Goal: Task Accomplishment & Management: Manage account settings

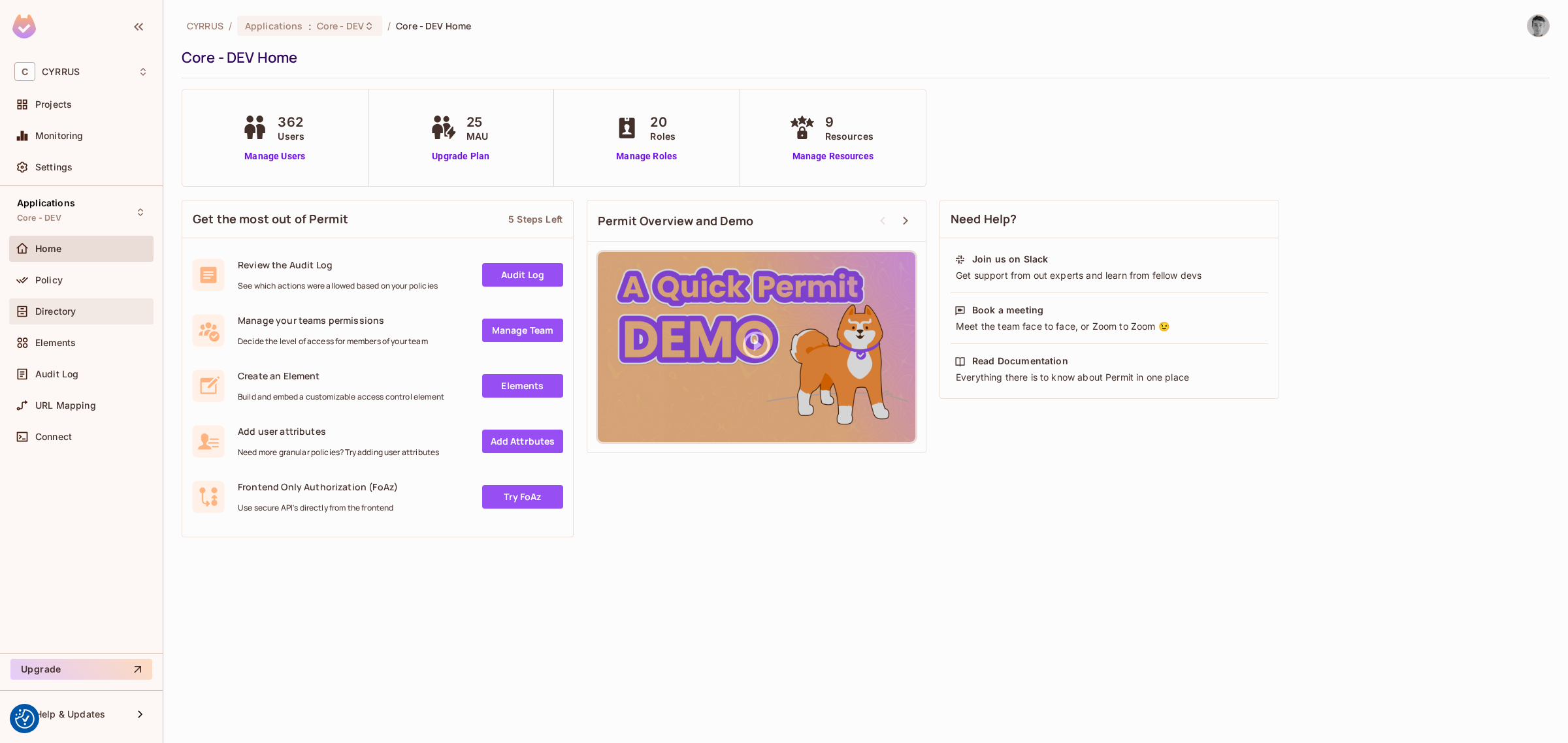
click at [64, 312] on span "Directory" at bounding box center [55, 312] width 40 height 11
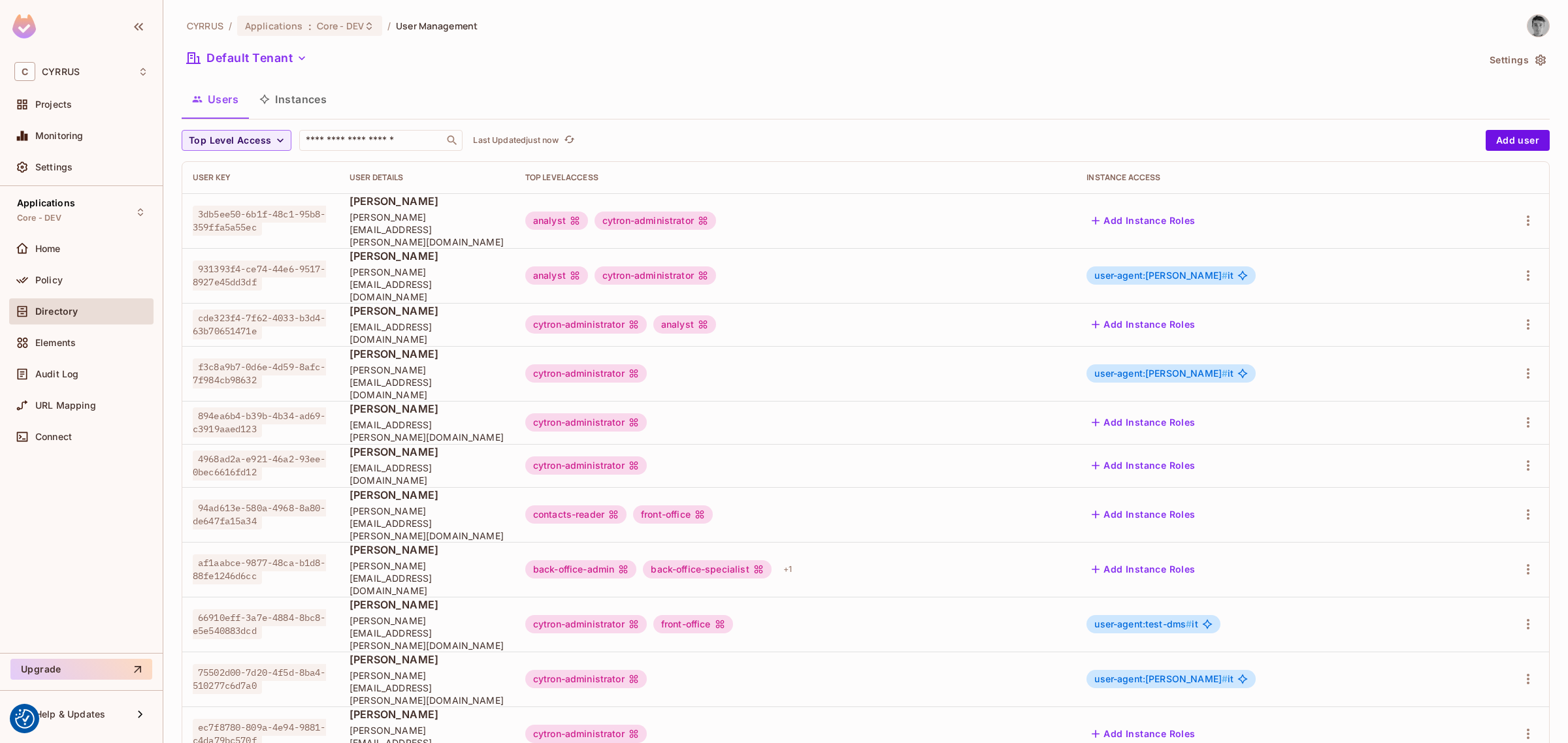
click at [305, 106] on button "Instances" at bounding box center [293, 99] width 88 height 33
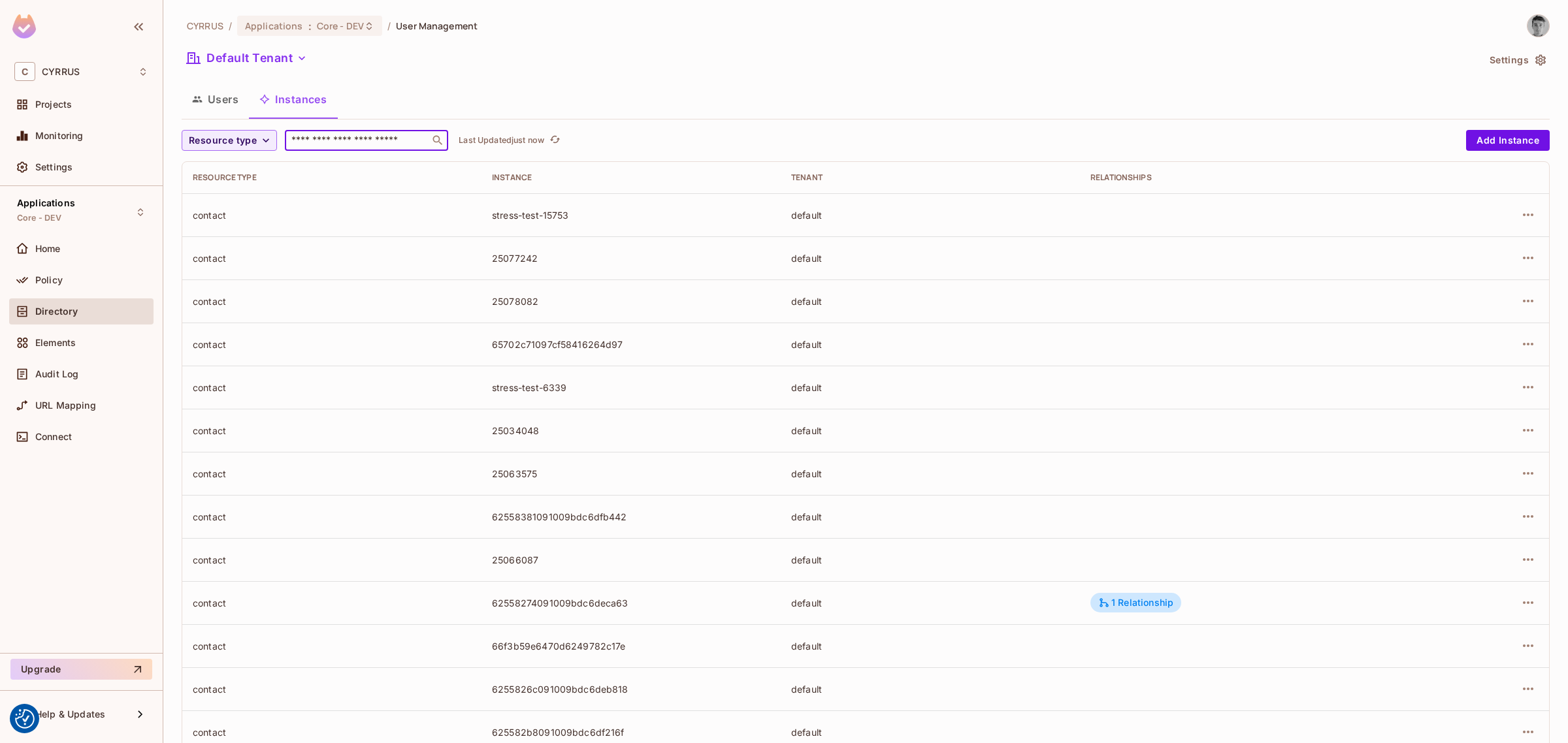
click at [352, 145] on input "text" at bounding box center [357, 140] width 137 height 13
type input "**********"
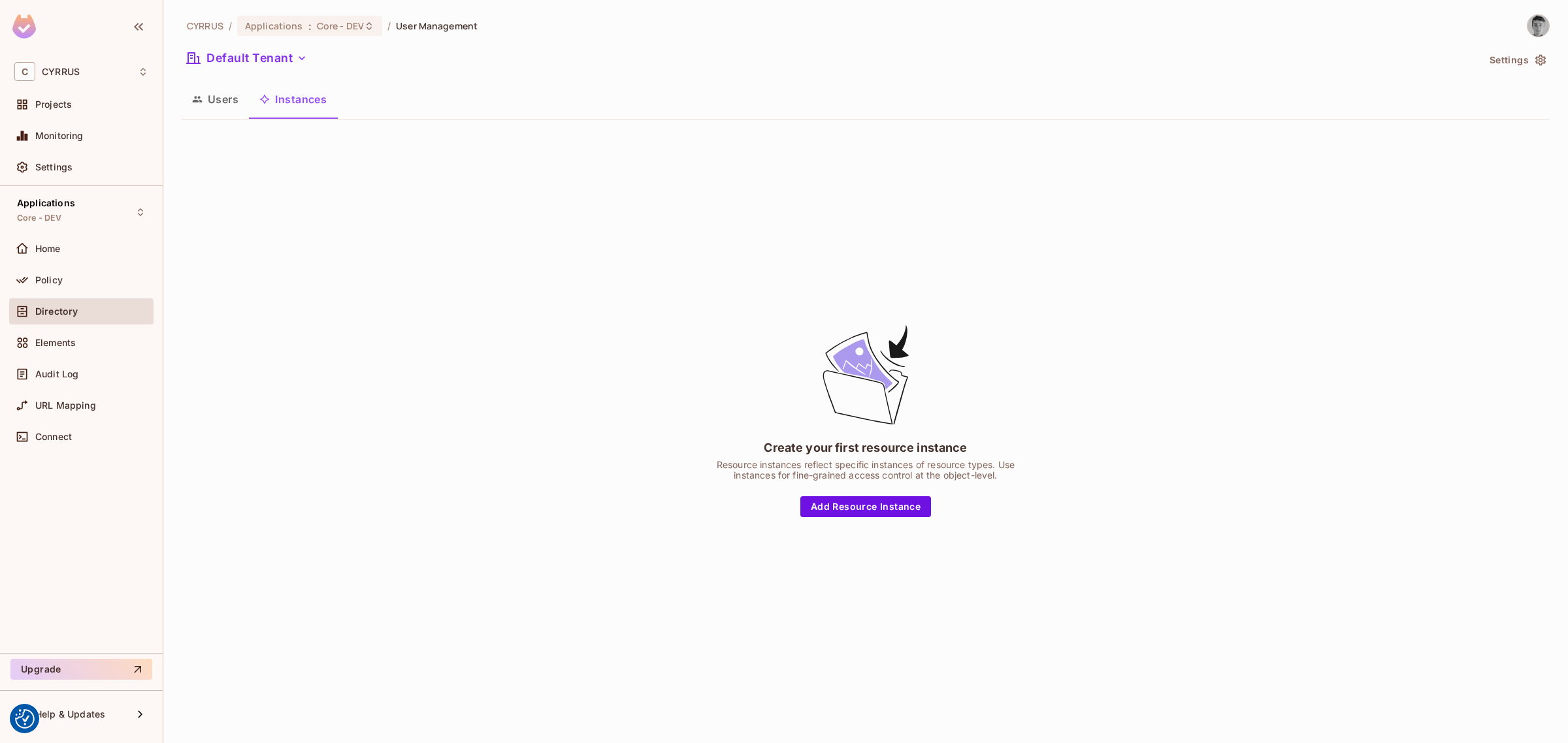
click at [287, 99] on button "Instances" at bounding box center [293, 99] width 88 height 33
click at [225, 99] on button "Users" at bounding box center [215, 99] width 67 height 33
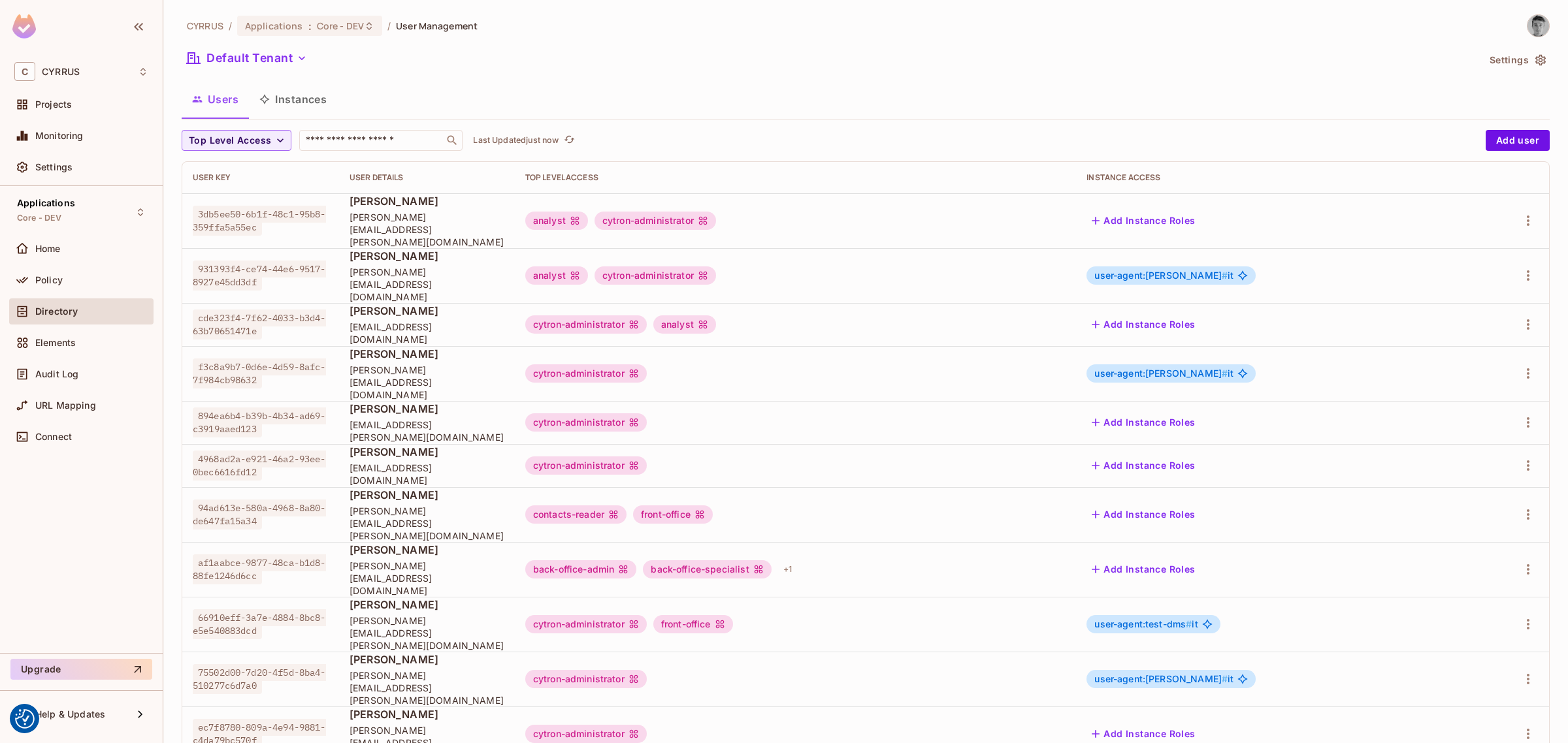
click at [309, 100] on button "Instances" at bounding box center [293, 99] width 88 height 33
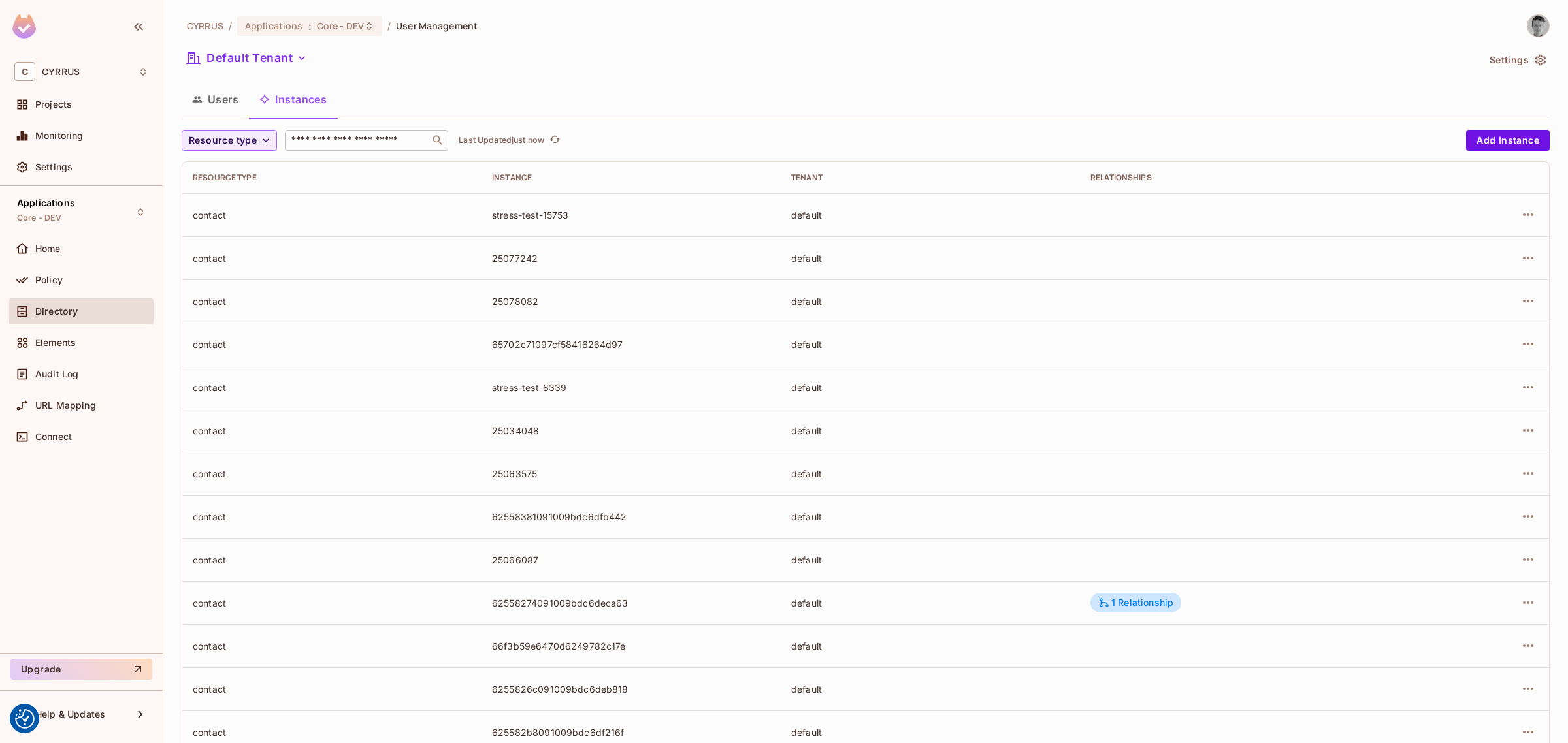
click at [377, 138] on input "text" at bounding box center [357, 140] width 137 height 13
type input "**********"
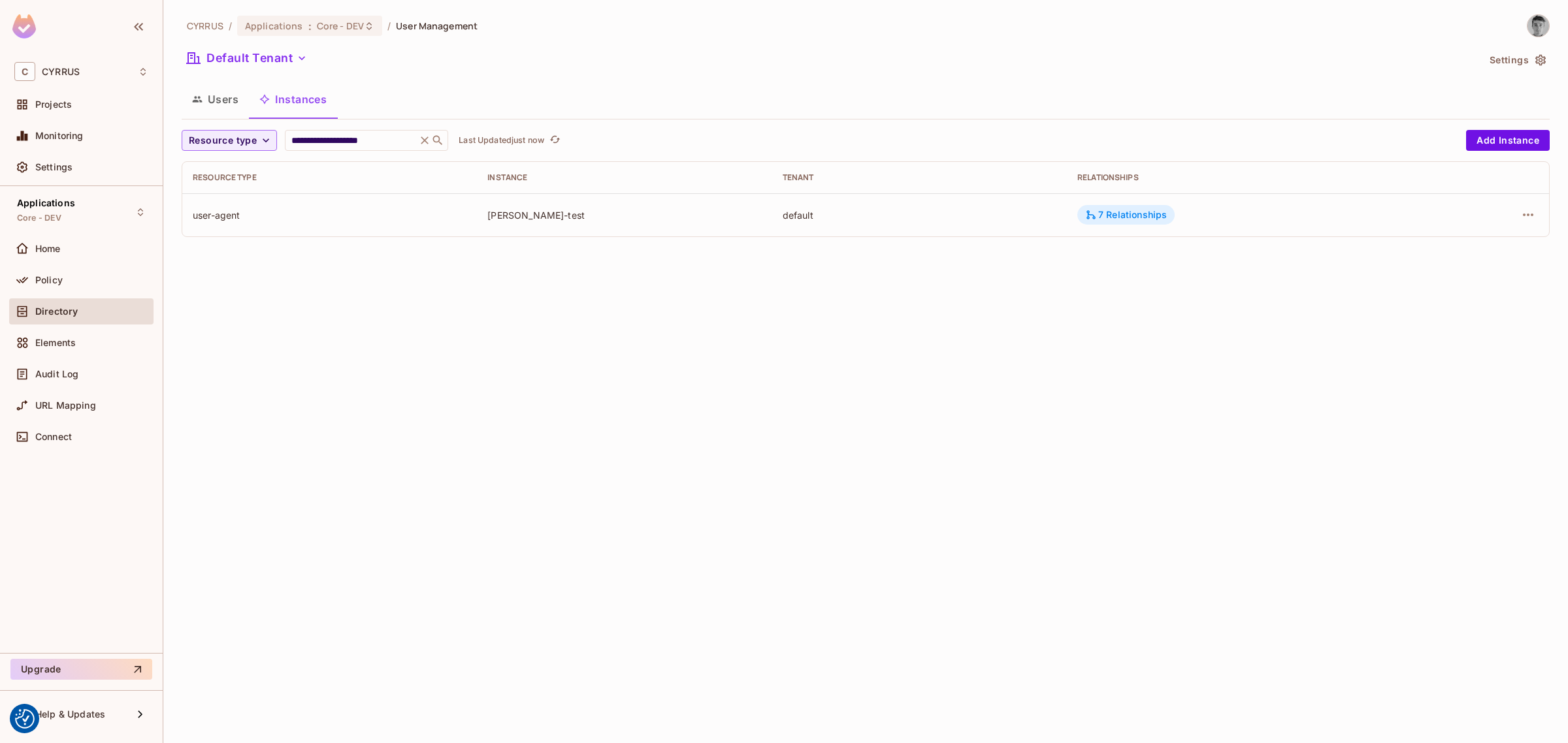
click at [1114, 210] on div "7 Relationships" at bounding box center [1125, 214] width 81 height 11
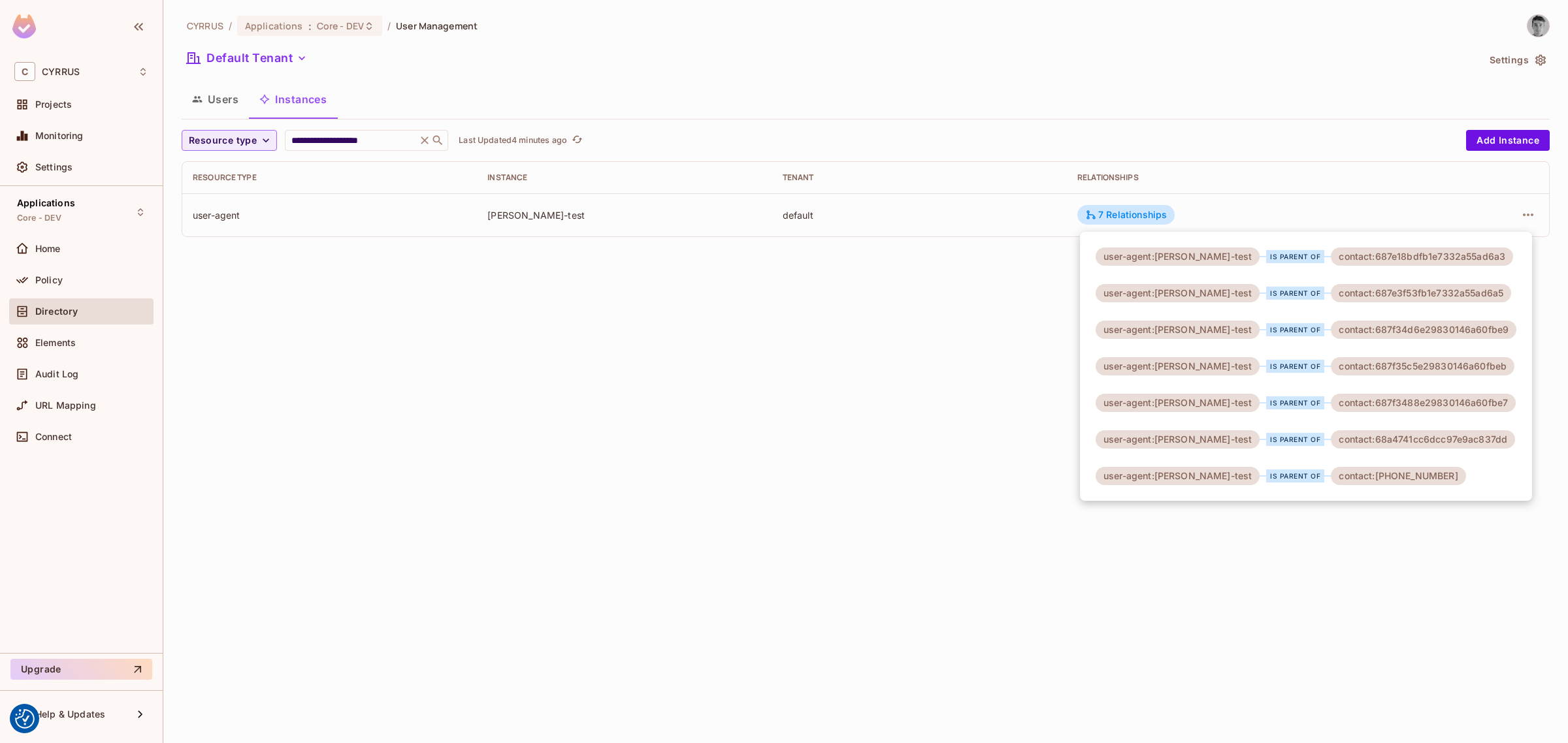
click at [465, 602] on div at bounding box center [784, 371] width 1568 height 743
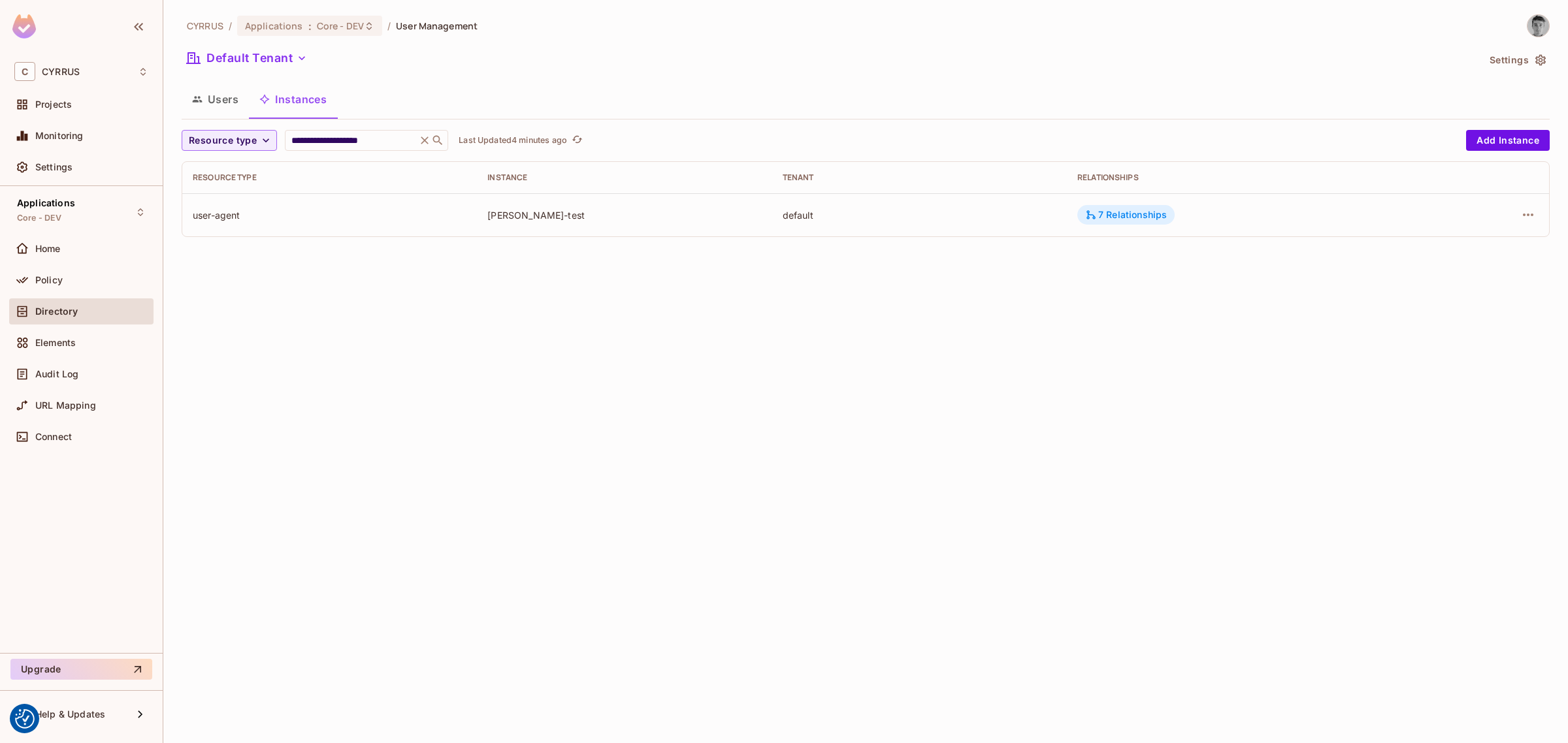
click at [1127, 214] on div "7 Relationships" at bounding box center [1125, 214] width 81 height 11
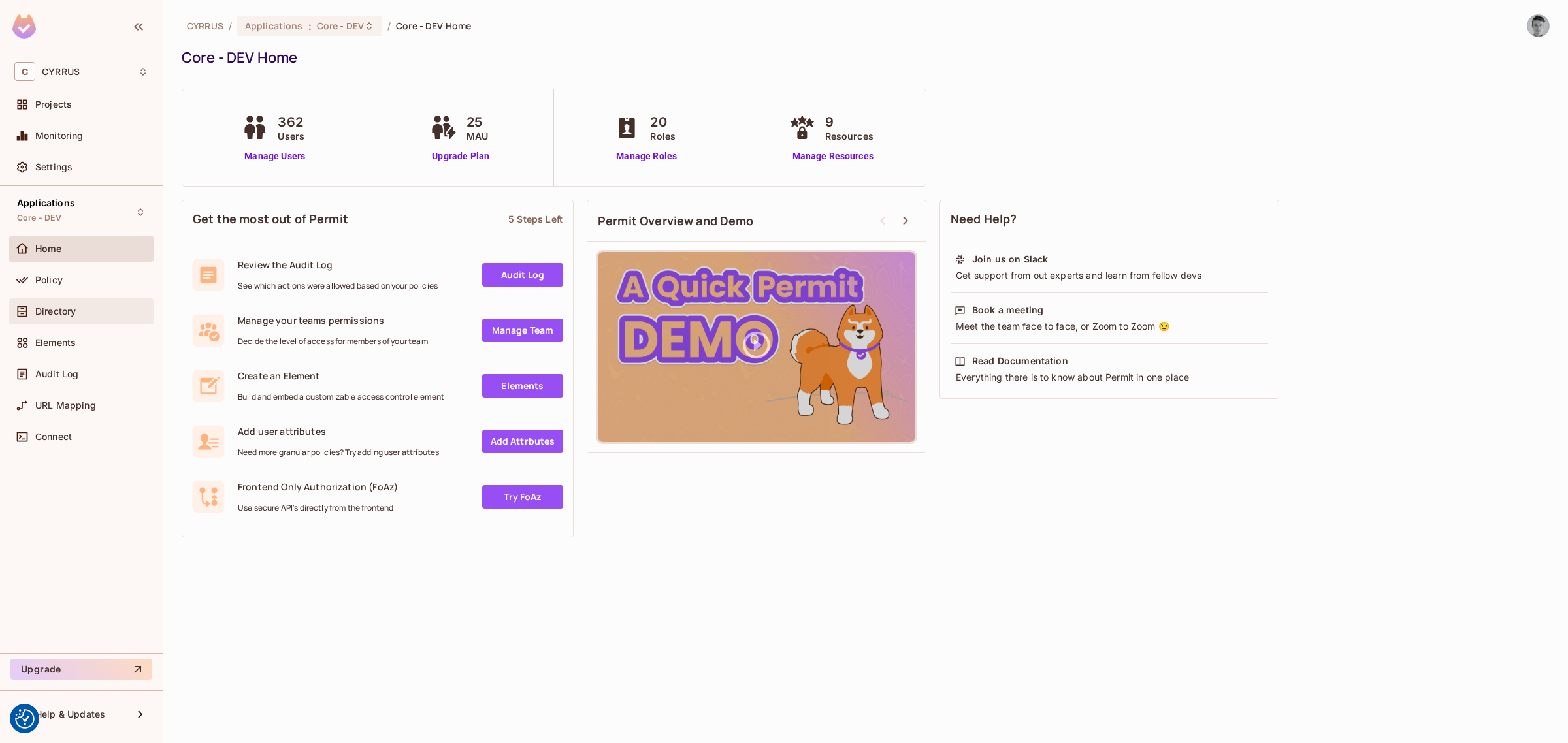
click at [44, 310] on span "Directory" at bounding box center [55, 312] width 40 height 11
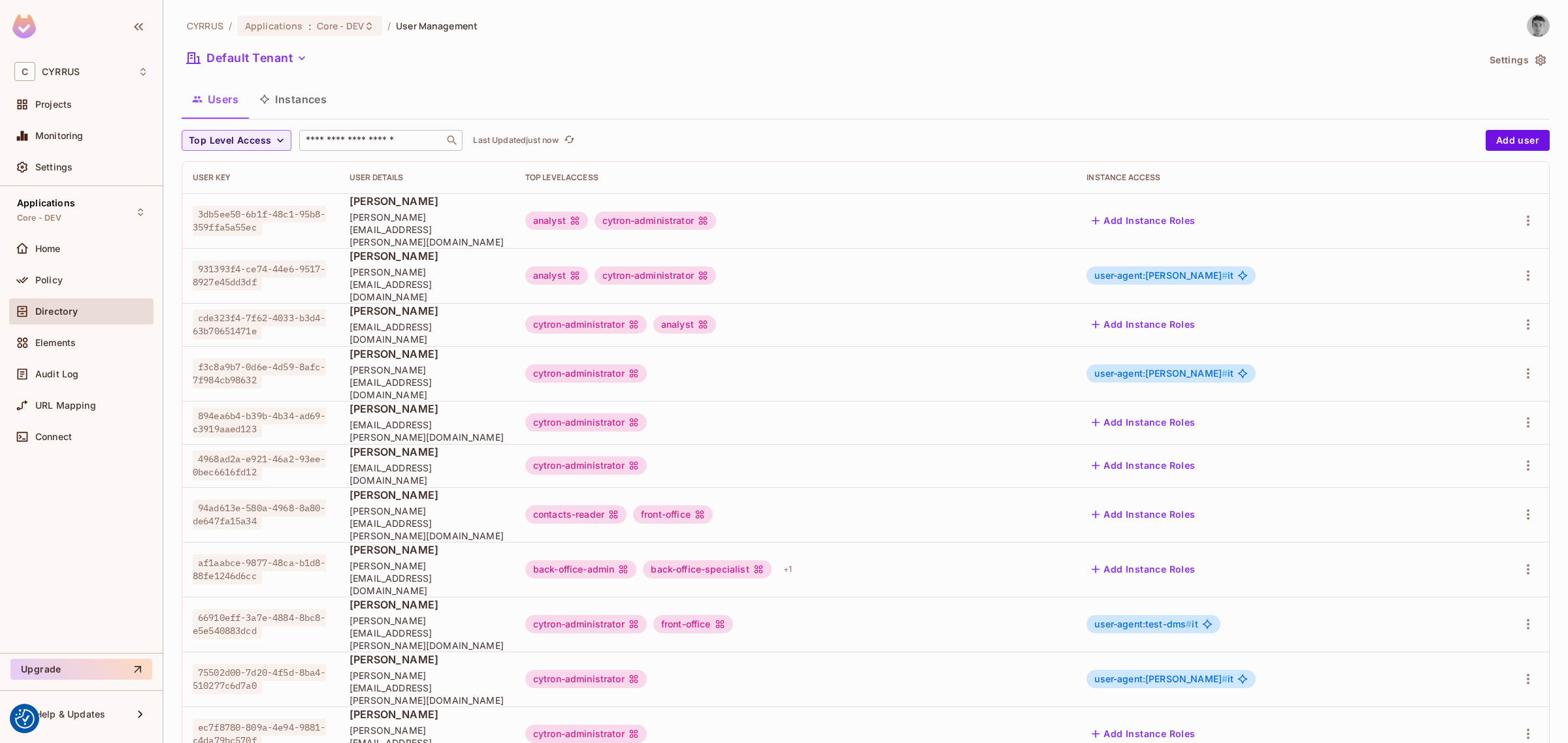
click at [367, 145] on input "text" at bounding box center [372, 140] width 137 height 13
type input "******"
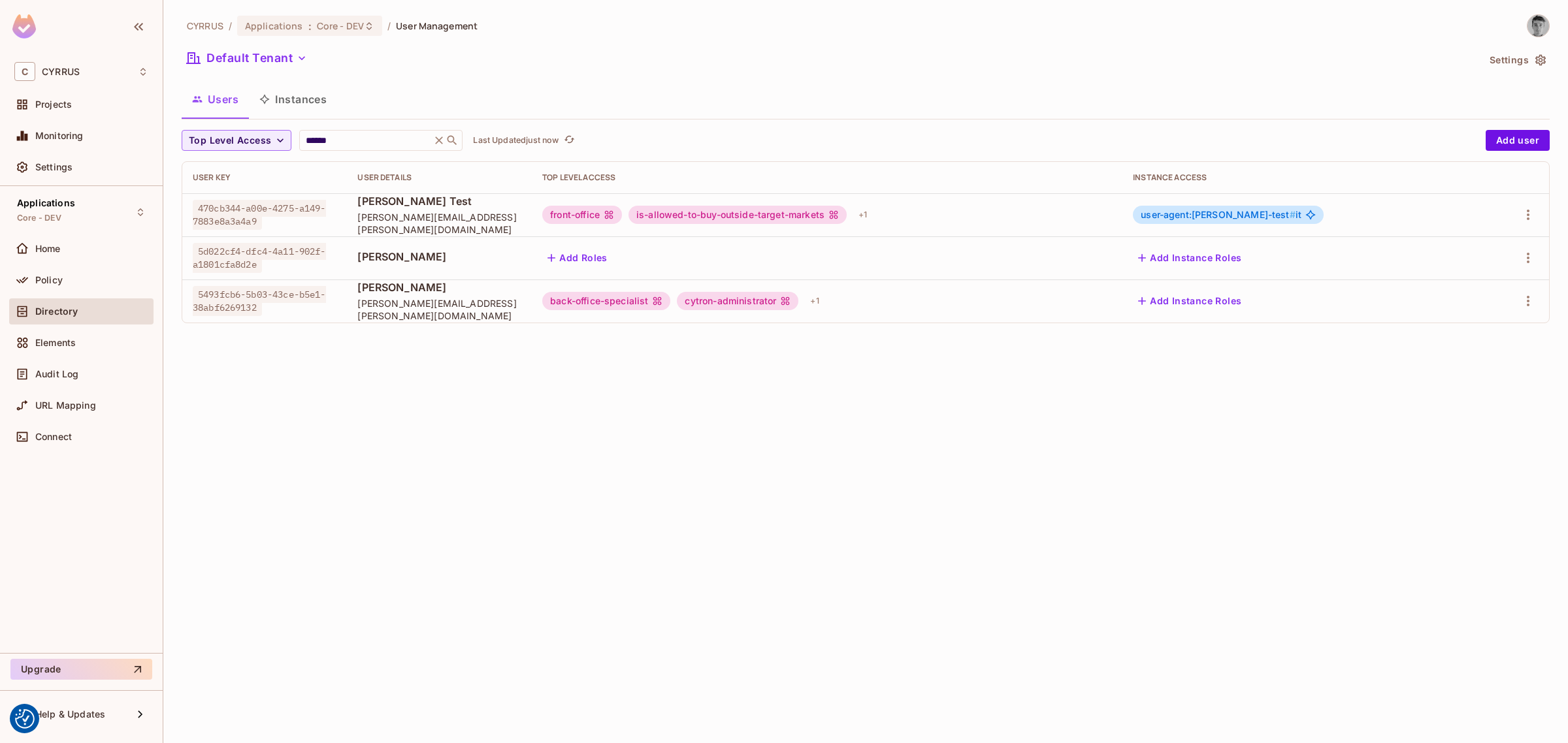
click at [447, 74] on div "CYRRUS / Applications : Core - DEV / User Management Default Tenant Settings Us…" at bounding box center [866, 173] width 1368 height 319
click at [872, 219] on div "+ 1" at bounding box center [862, 214] width 19 height 21
click at [910, 307] on div at bounding box center [784, 371] width 1568 height 743
click at [824, 302] on div "+ 1" at bounding box center [815, 301] width 19 height 21
click at [909, 302] on div at bounding box center [784, 371] width 1568 height 743
